Goal: Answer question/provide support

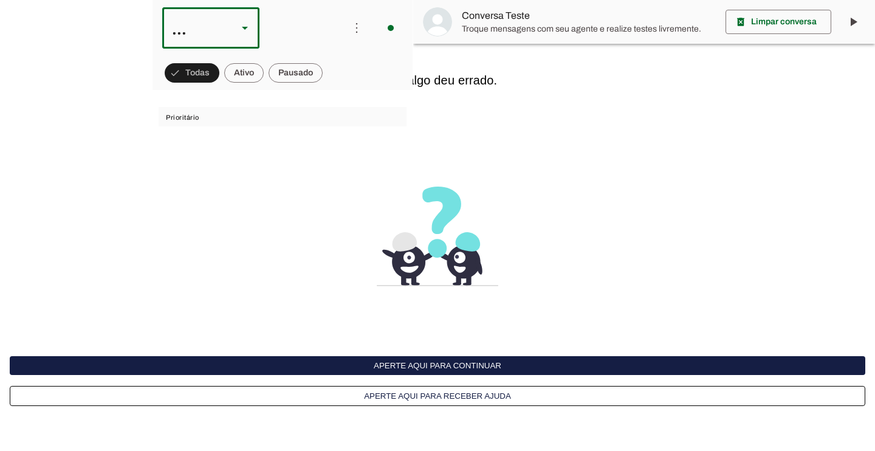
click at [248, 27] on slot at bounding box center [245, 28] width 15 height 15
click at [334, 85] on slot at bounding box center [373, 77] width 78 height 15
type md-outlined-select "ULwmmiic1p4Q3rs2kavy"
click at [455, 363] on button "Aperte aqui para continuar" at bounding box center [437, 365] width 855 height 19
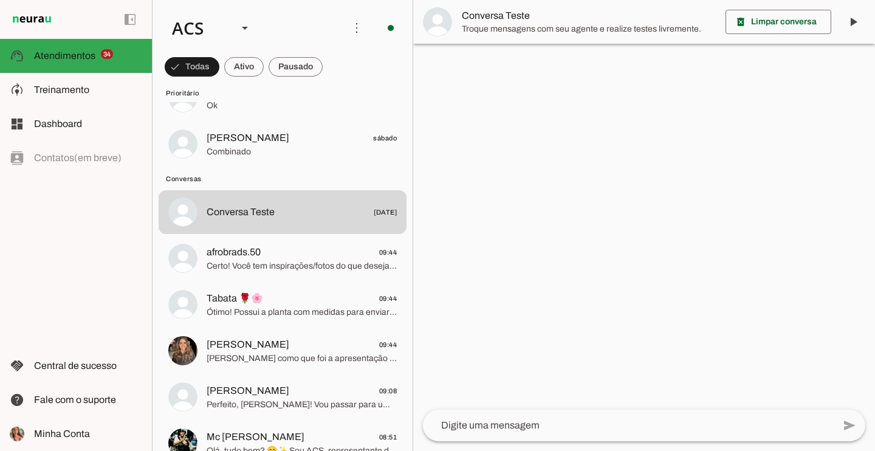
scroll to position [2030, 0]
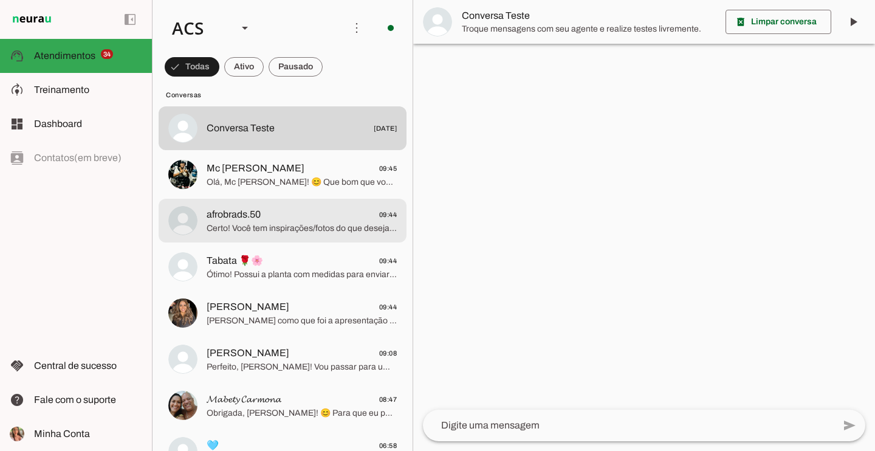
click at [304, 213] on span "afrobrads.50 09:44" at bounding box center [302, 214] width 190 height 15
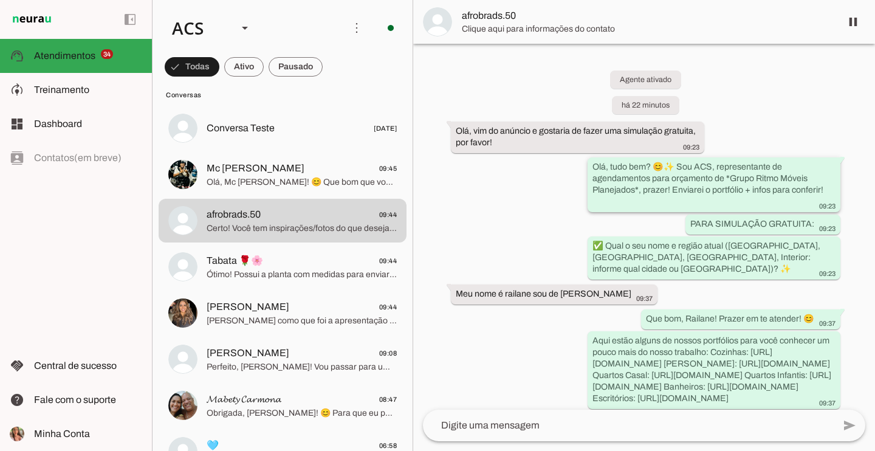
scroll to position [436, 0]
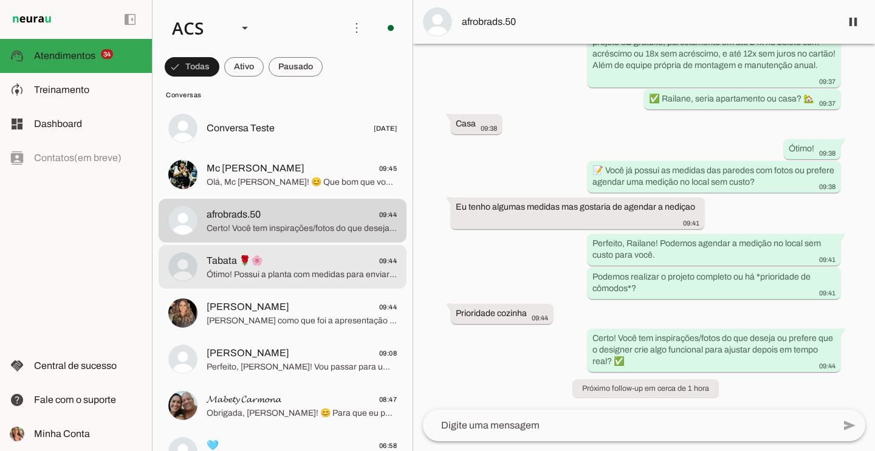
click at [323, 274] on span "Ótimo! Possui a planta com medidas para enviar aqui?" at bounding box center [302, 275] width 190 height 12
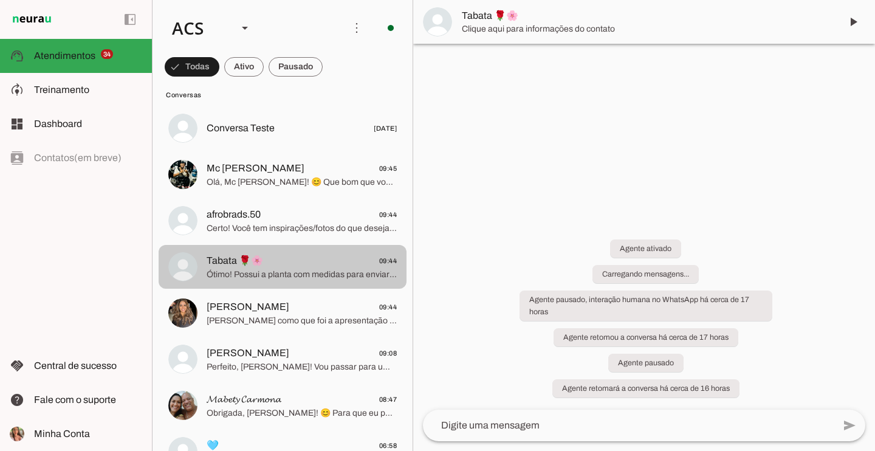
scroll to position [360, 0]
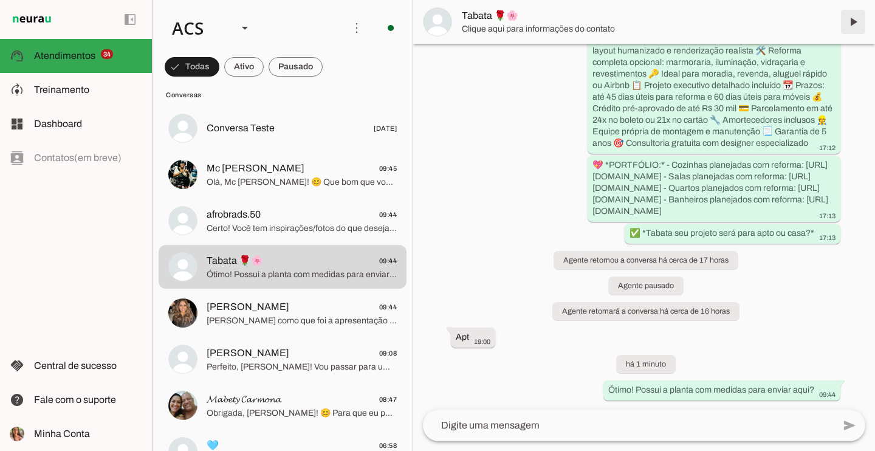
click at [858, 25] on span at bounding box center [852, 21] width 29 height 29
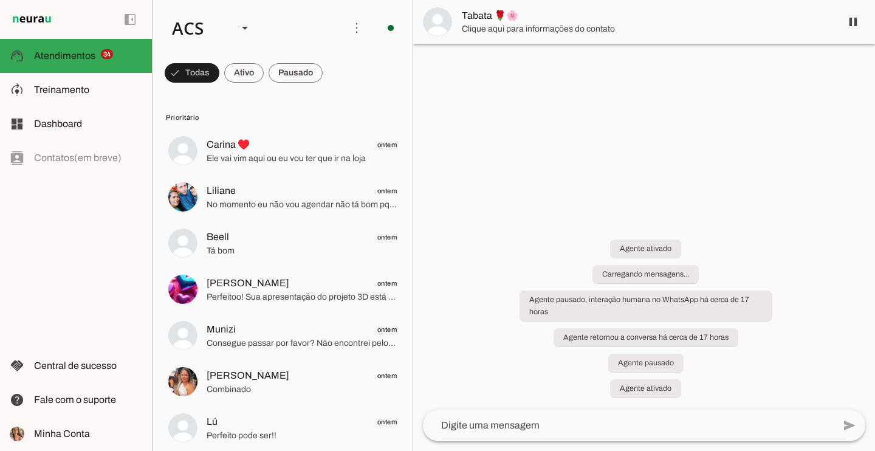
scroll to position [0, 0]
